Goal: Task Accomplishment & Management: Manage account settings

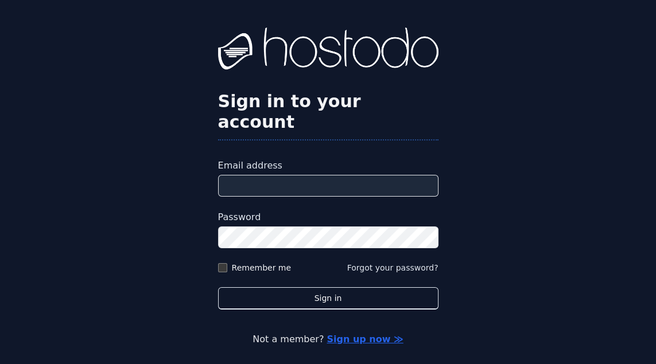
click at [313, 195] on input "Email address" at bounding box center [328, 186] width 220 height 22
type input "**********"
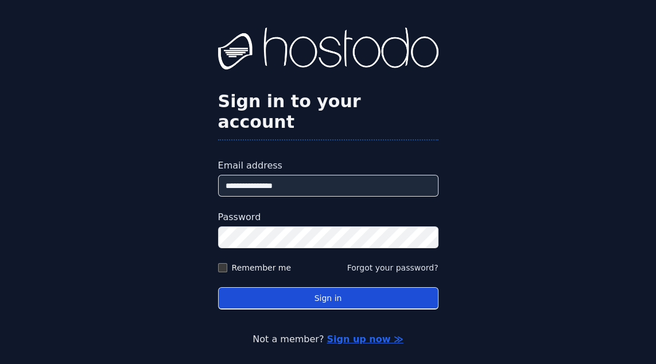
click at [305, 310] on button "Sign in" at bounding box center [328, 299] width 220 height 22
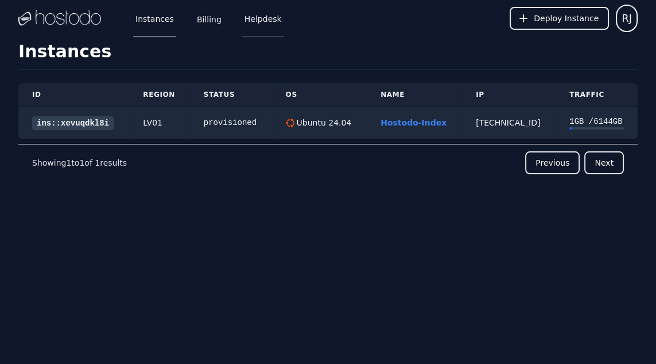
click at [264, 22] on link "Helpdesk" at bounding box center [263, 18] width 42 height 38
